Goal: Navigation & Orientation: Find specific page/section

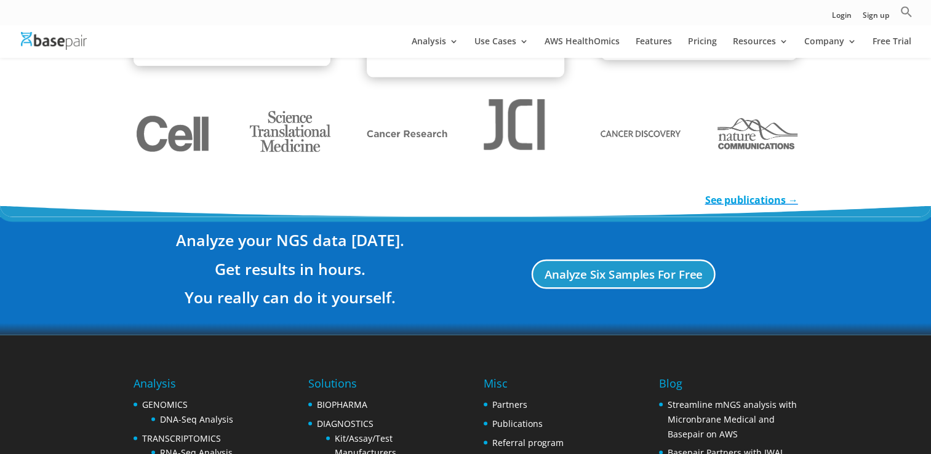
scroll to position [2339, 0]
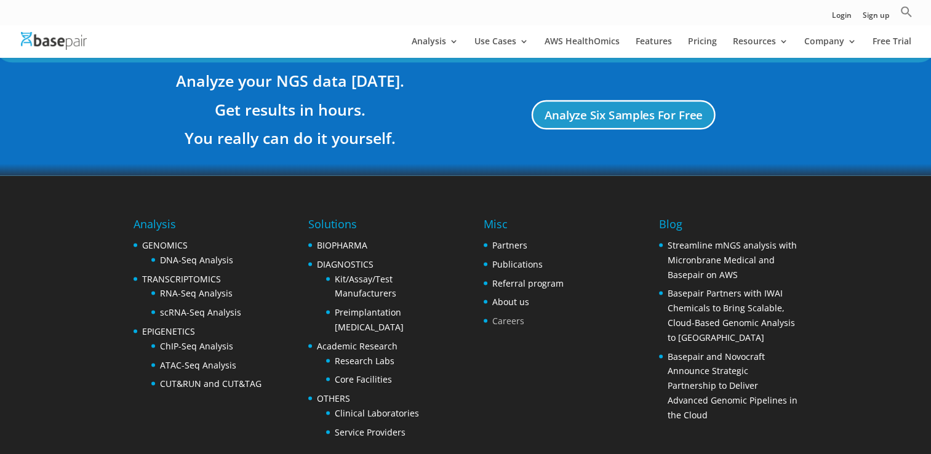
click at [494, 326] on li "Careers" at bounding box center [524, 321] width 80 height 15
click at [497, 316] on link "Careers" at bounding box center [508, 321] width 32 height 12
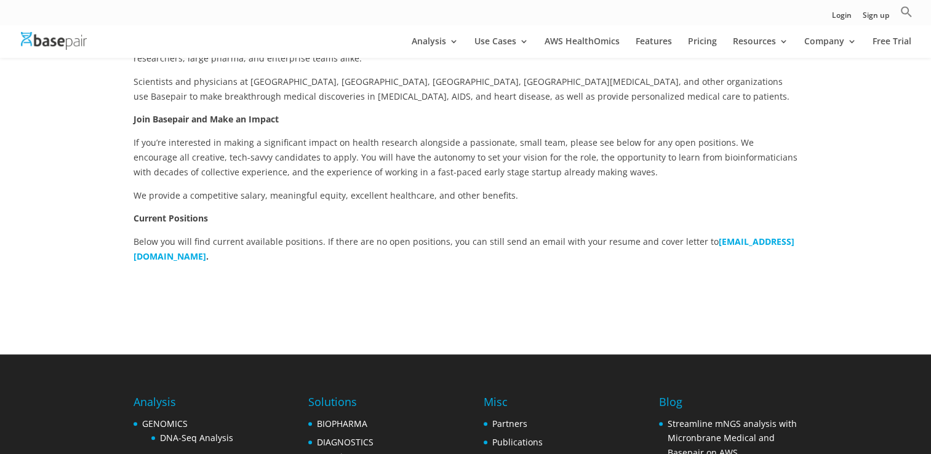
scroll to position [246, 0]
